Goal: Task Accomplishment & Management: Use online tool/utility

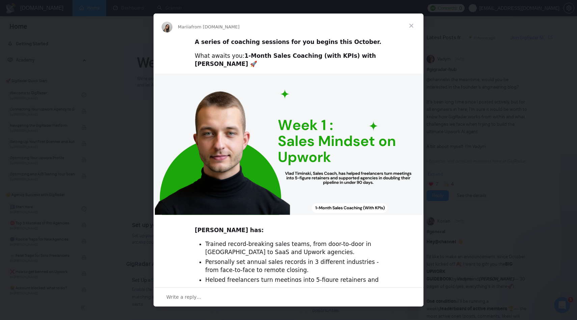
click at [411, 27] on span "Close" at bounding box center [411, 25] width 24 height 24
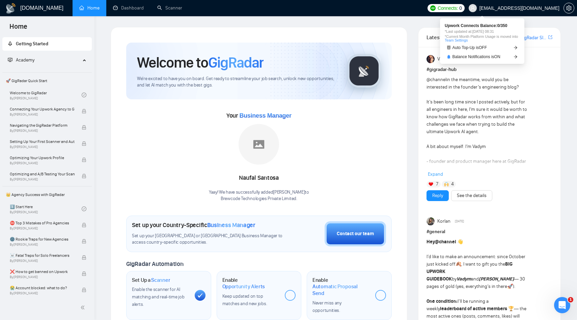
click at [458, 7] on span "Connects:" at bounding box center [448, 7] width 20 height 7
click at [468, 41] on link "Team Settings" at bounding box center [456, 40] width 23 height 4
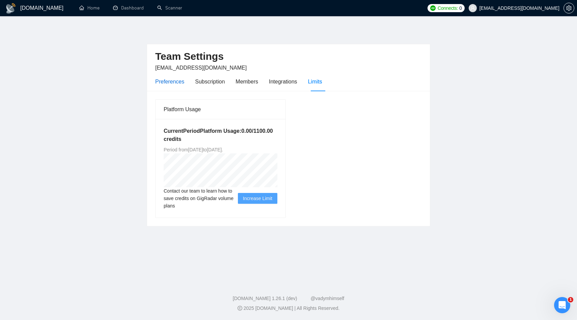
click at [179, 81] on div "Preferences" at bounding box center [169, 81] width 29 height 8
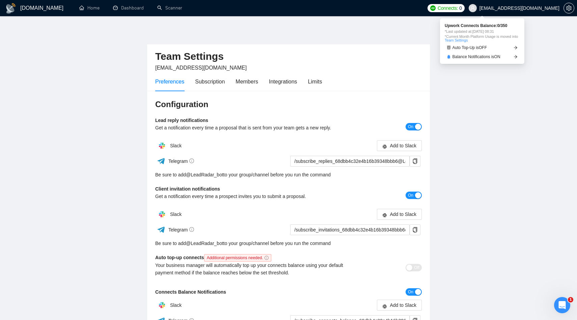
click at [465, 9] on span "Connects: 0" at bounding box center [446, 8] width 37 height 8
click at [465, 40] on link "Team Settings" at bounding box center [456, 40] width 23 height 4
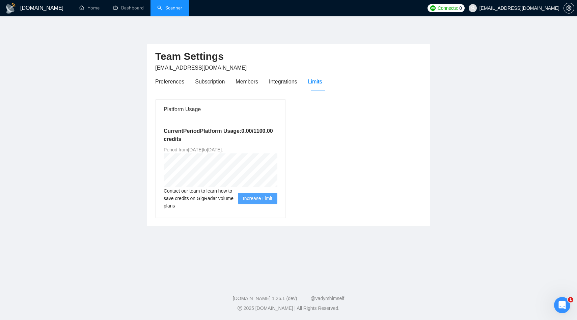
click at [173, 11] on link "Scanner" at bounding box center [169, 8] width 25 height 6
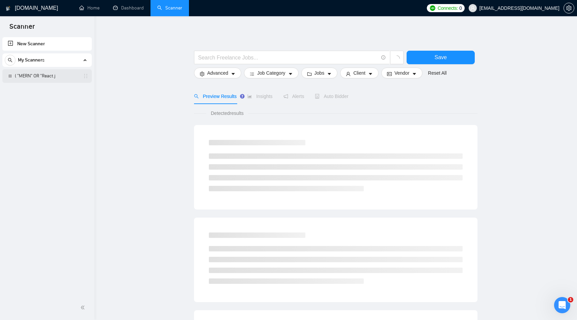
click at [40, 77] on link "( "MERN" OR "React.j" at bounding box center [47, 75] width 64 height 13
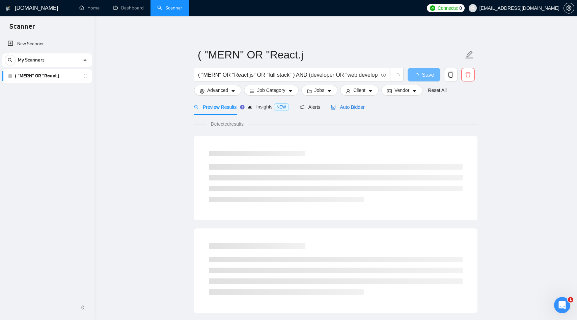
click at [354, 106] on span "Auto Bidder" at bounding box center [347, 106] width 33 height 5
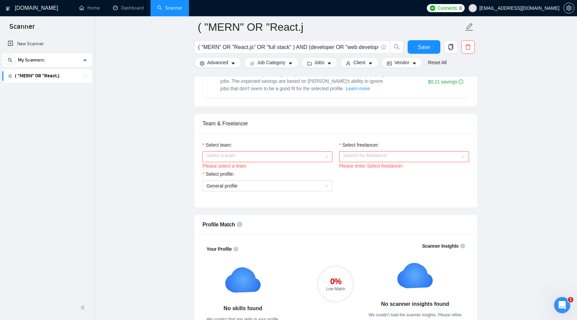
scroll to position [306, 0]
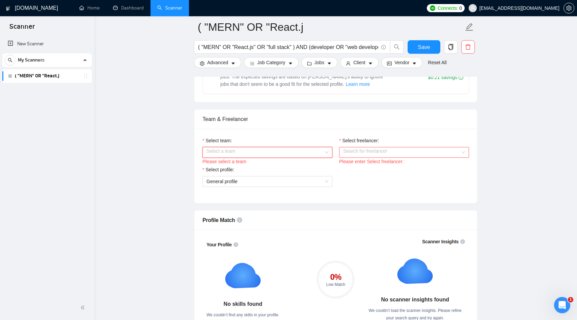
click at [252, 154] on input "Select team:" at bounding box center [265, 152] width 117 height 10
click at [244, 166] on div "Brewcode Technologies Private Limited" at bounding box center [268, 165] width 122 height 7
click at [393, 153] on input "Select freelancer:" at bounding box center [401, 152] width 117 height 10
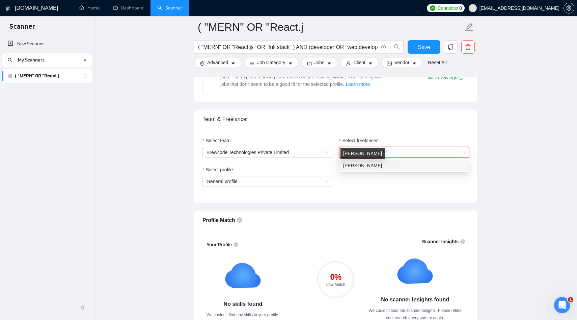
click at [379, 165] on span "Kiran Tangellapalli" at bounding box center [362, 165] width 39 height 5
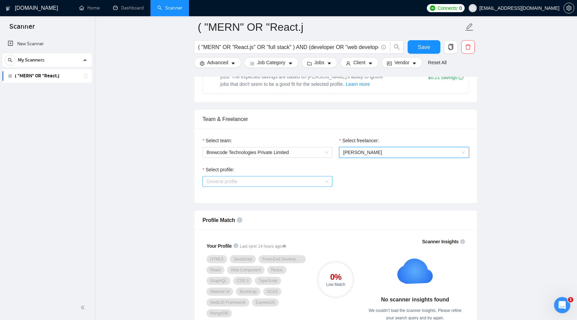
click at [270, 183] on span "General profile" at bounding box center [268, 181] width 122 height 10
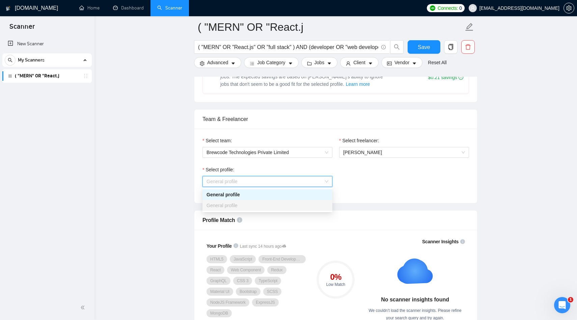
click at [242, 194] on div "General profile" at bounding box center [268, 194] width 122 height 7
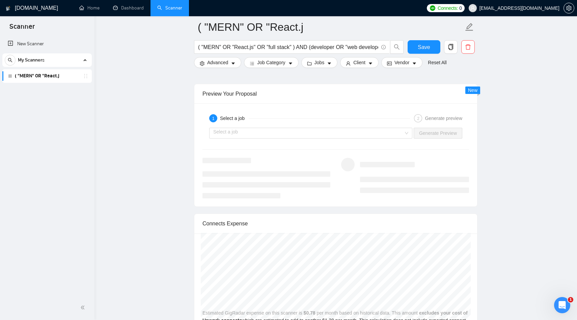
scroll to position [1222, 0]
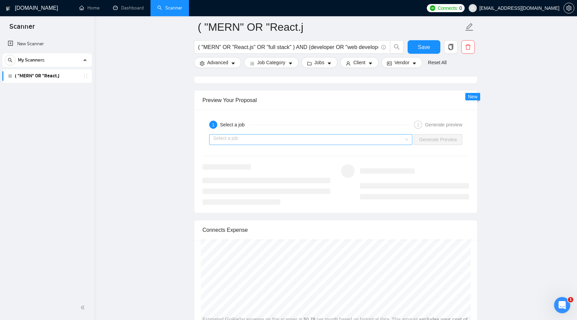
click at [290, 137] on input "search" at bounding box center [308, 139] width 190 height 10
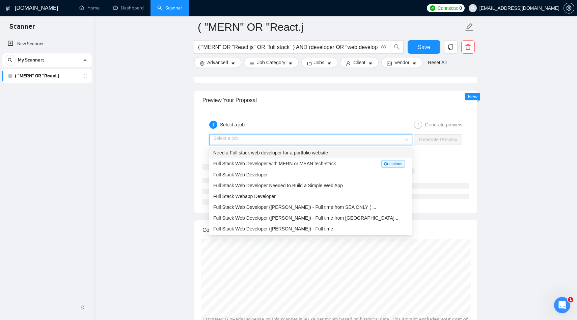
click at [275, 154] on span "Need a Full stack web developer for a portfolio website" at bounding box center [270, 152] width 115 height 5
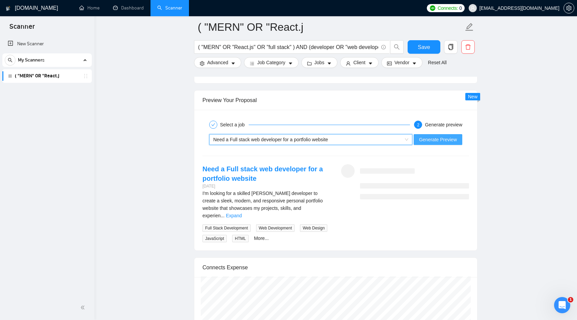
click at [444, 140] on span "Generate Preview" at bounding box center [438, 139] width 38 height 7
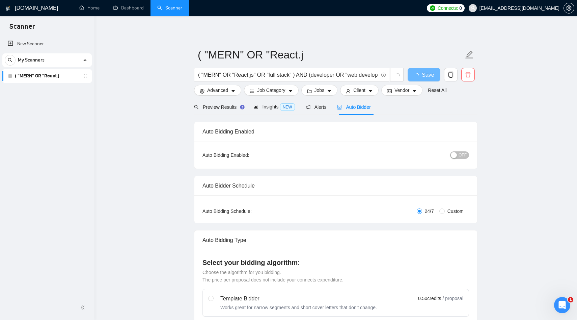
click at [252, 138] on div "Auto Bidding Enabled" at bounding box center [335, 131] width 267 height 19
click at [231, 110] on div "Preview Results" at bounding box center [218, 106] width 49 height 7
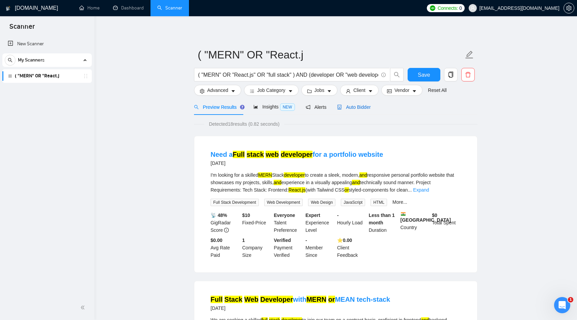
click at [364, 110] on div "Auto Bidder" at bounding box center [353, 106] width 33 height 7
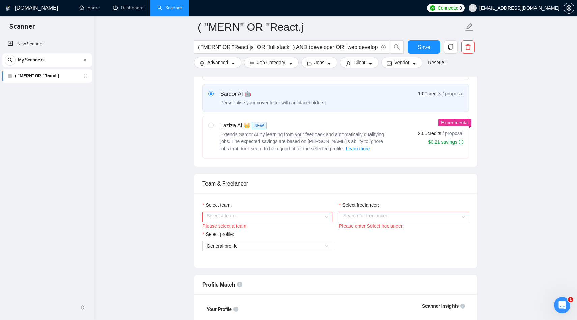
scroll to position [242, 0]
click at [244, 215] on input "Select team:" at bounding box center [265, 216] width 117 height 10
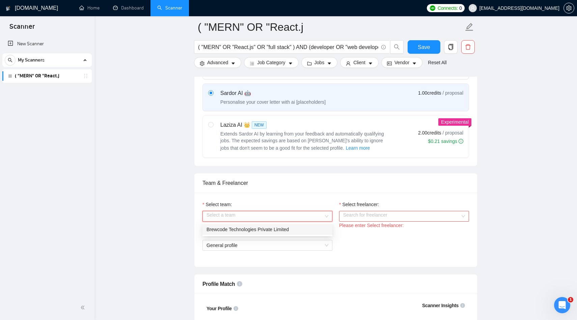
click at [235, 227] on div "Brewcode Technologies Private Limited" at bounding box center [268, 228] width 122 height 7
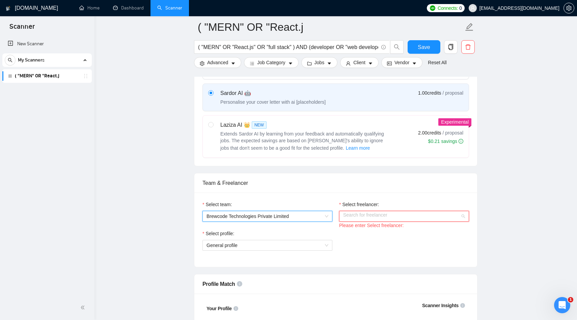
click at [375, 217] on input "Select freelancer:" at bounding box center [401, 216] width 117 height 10
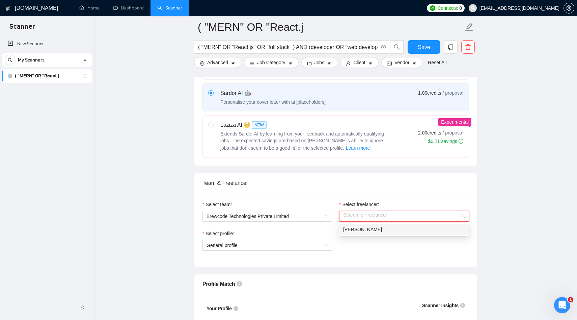
click at [363, 232] on div "Kiran Tangellapalli" at bounding box center [404, 228] width 122 height 7
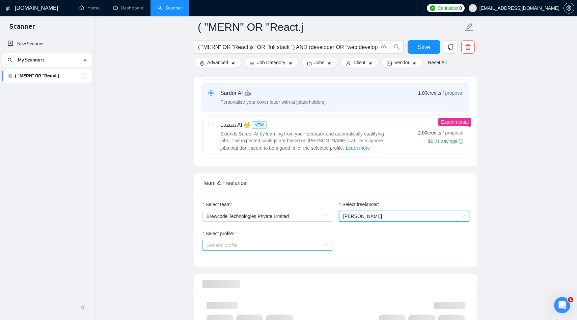
click at [296, 246] on span "General profile" at bounding box center [268, 245] width 122 height 10
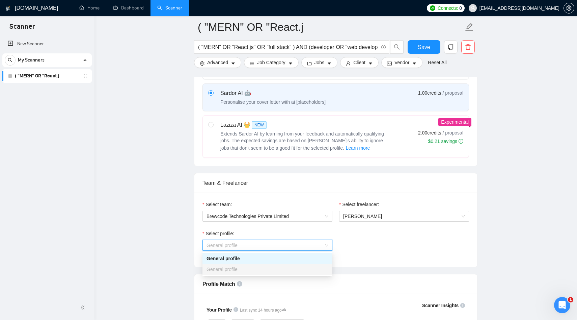
click at [270, 268] on div "General profile" at bounding box center [268, 268] width 122 height 7
click at [252, 261] on div "General profile" at bounding box center [268, 257] width 122 height 7
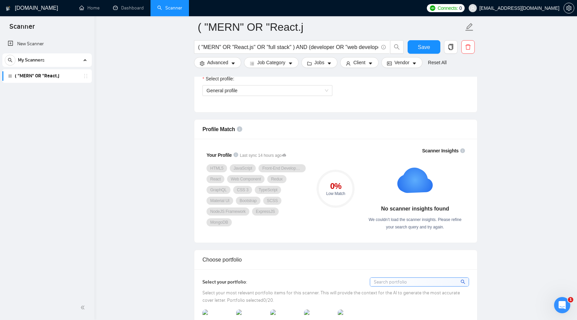
scroll to position [398, 0]
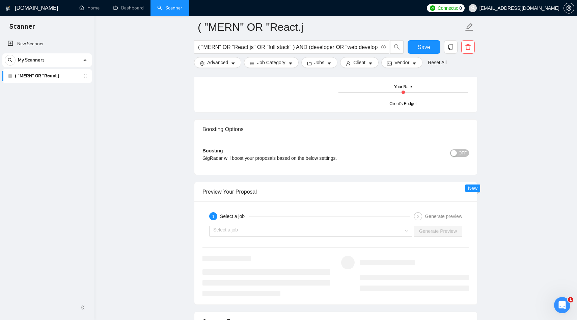
scroll to position [1148, 0]
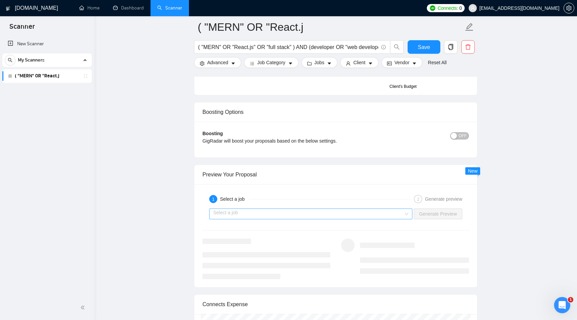
click at [285, 211] on input "search" at bounding box center [308, 214] width 190 height 10
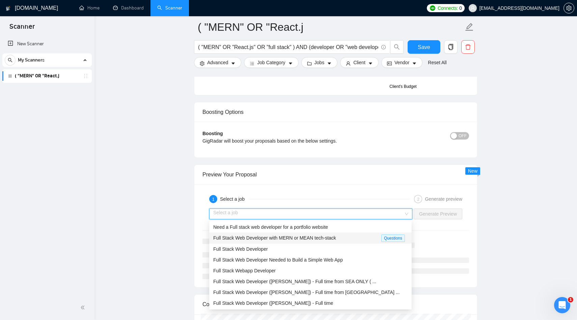
click at [261, 232] on div "Full Stack Web Developer with MERN or MEAN tech-stack Questions" at bounding box center [310, 237] width 202 height 11
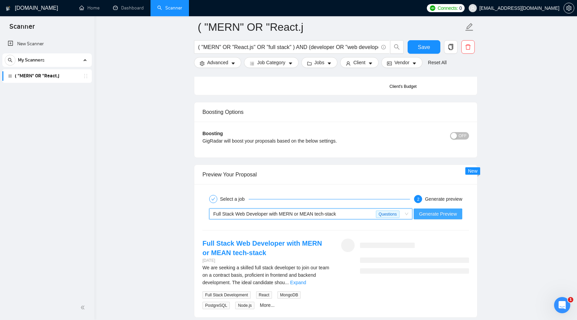
click at [446, 214] on span "Generate Preview" at bounding box center [438, 213] width 38 height 7
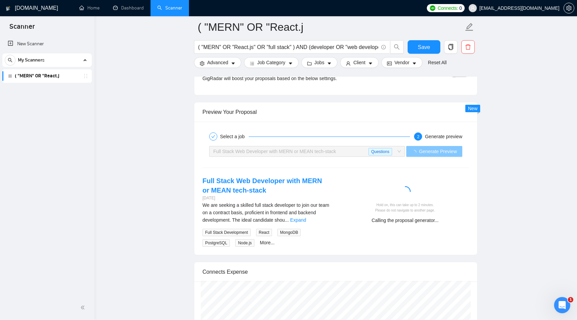
scroll to position [1213, 0]
